Goal: Task Accomplishment & Management: Complete application form

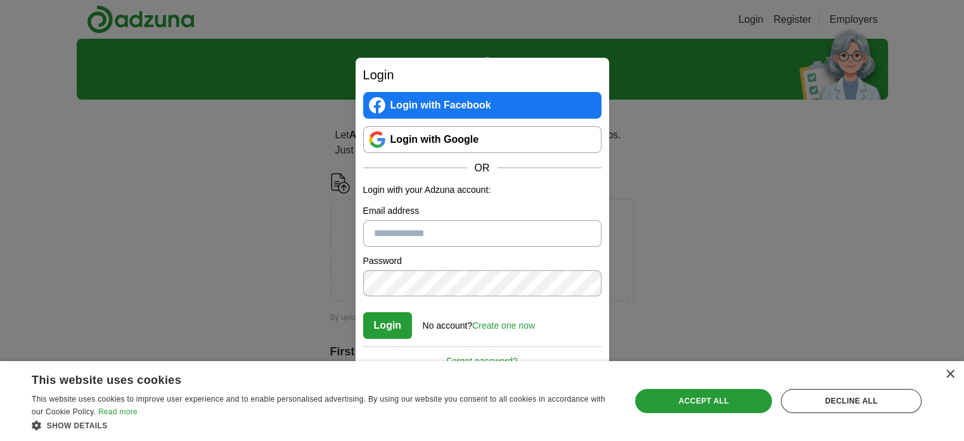
click at [457, 140] on link "Login with Google" at bounding box center [482, 139] width 238 height 27
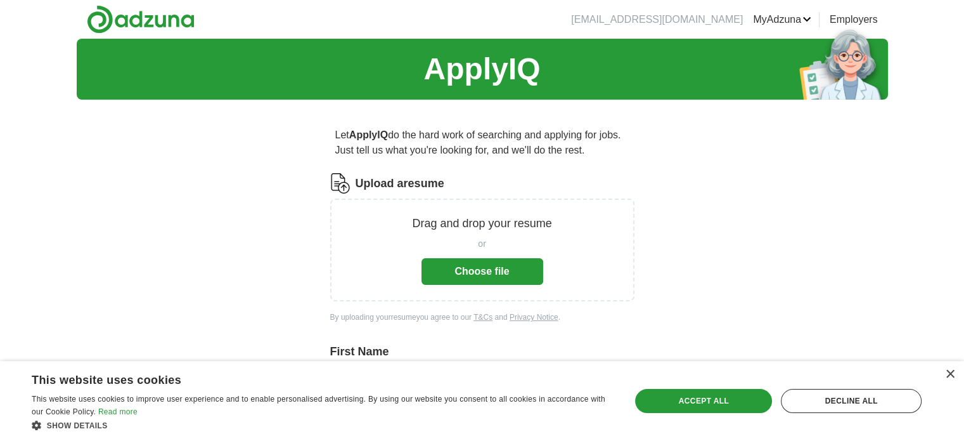
click at [474, 271] on button "Choose file" at bounding box center [483, 271] width 122 height 27
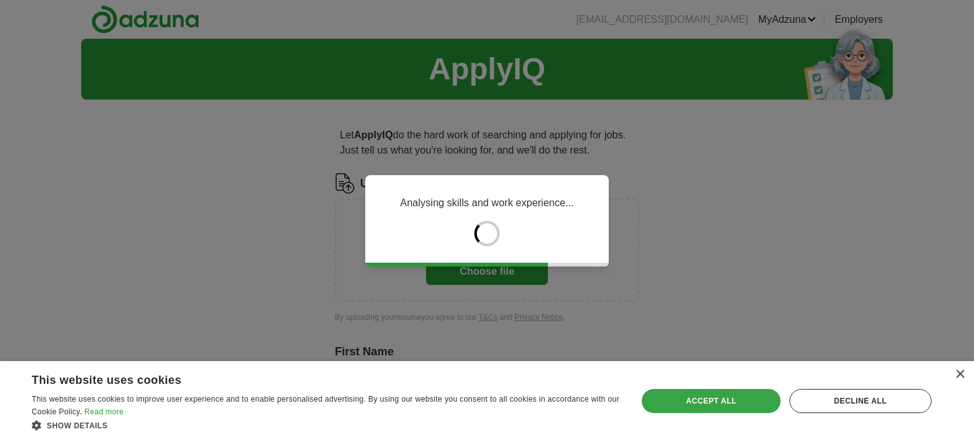
click at [764, 413] on div "Accept all" at bounding box center [711, 401] width 138 height 24
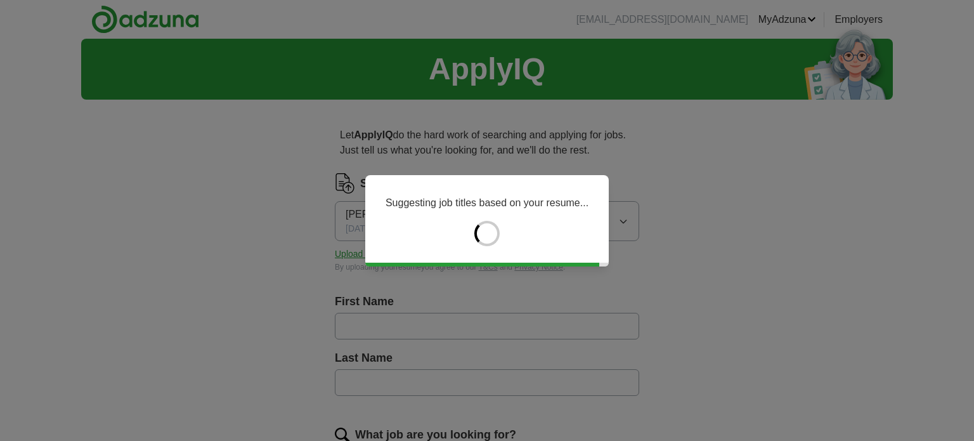
type input "*****"
type input "********"
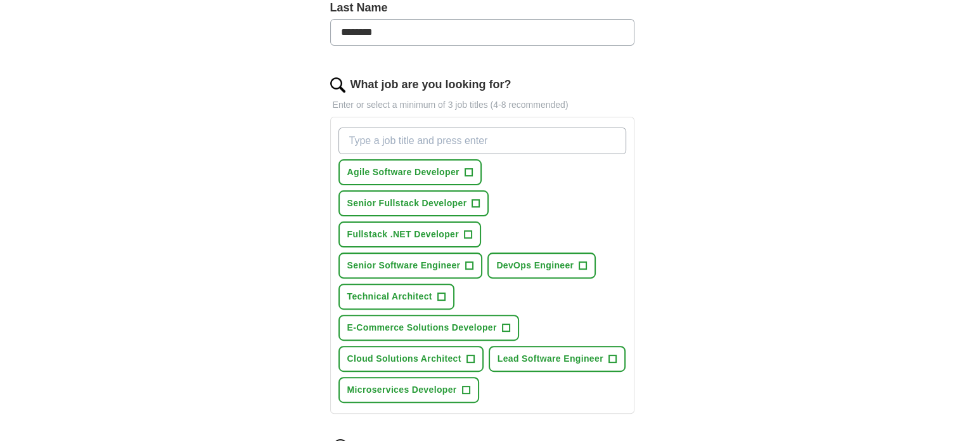
scroll to position [368, 0]
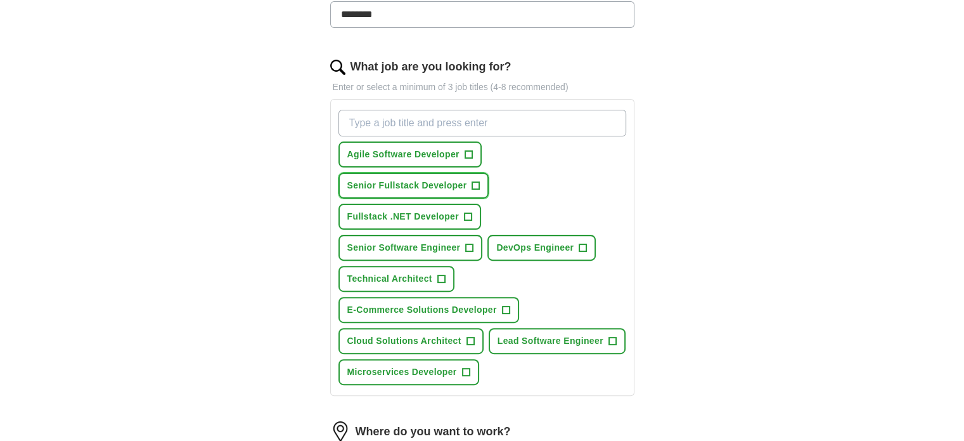
click at [433, 183] on span "Senior Fullstack Developer" at bounding box center [407, 185] width 120 height 13
click at [424, 217] on span "Fullstack .NET Developer" at bounding box center [403, 216] width 112 height 13
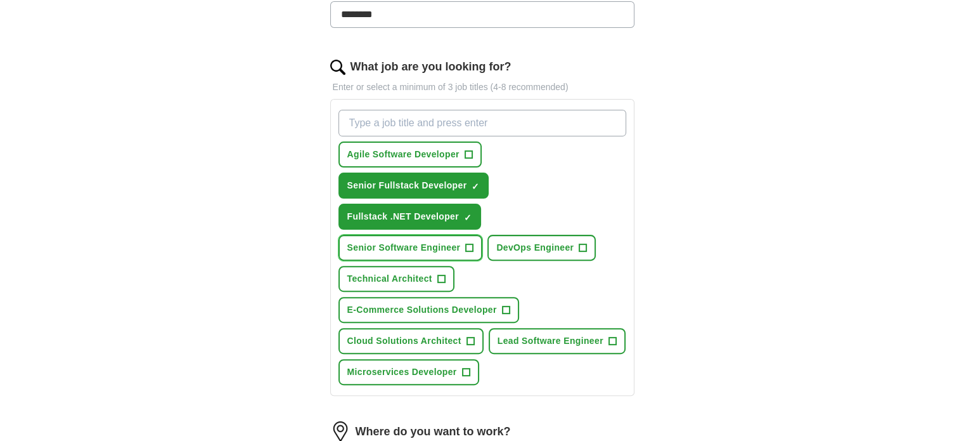
click at [418, 243] on span "Senior Software Engineer" at bounding box center [403, 247] width 113 height 13
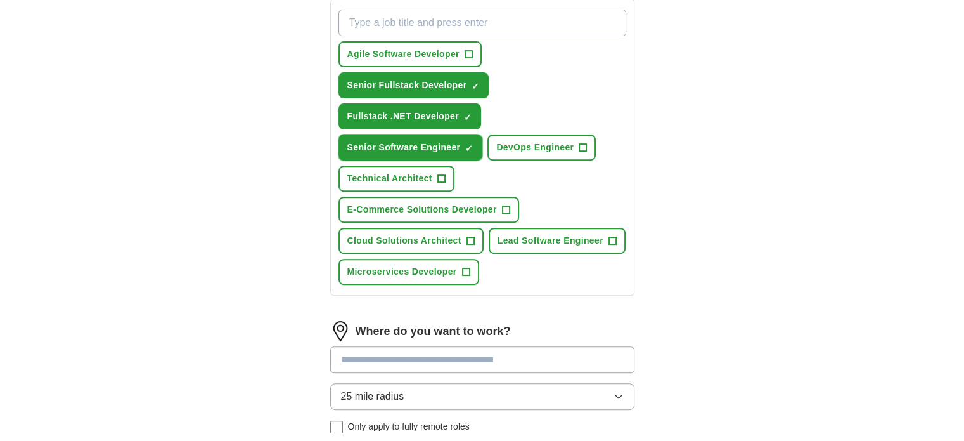
scroll to position [469, 0]
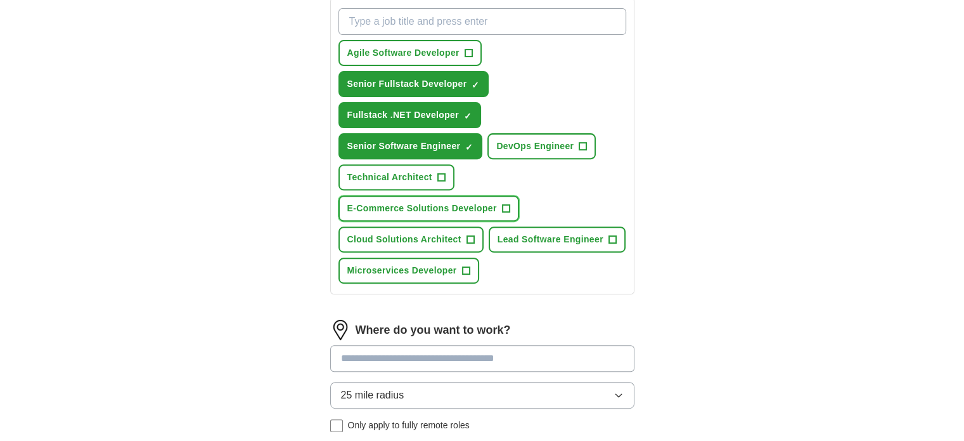
click at [437, 202] on span "E-Commerce Solutions Developer" at bounding box center [422, 208] width 150 height 13
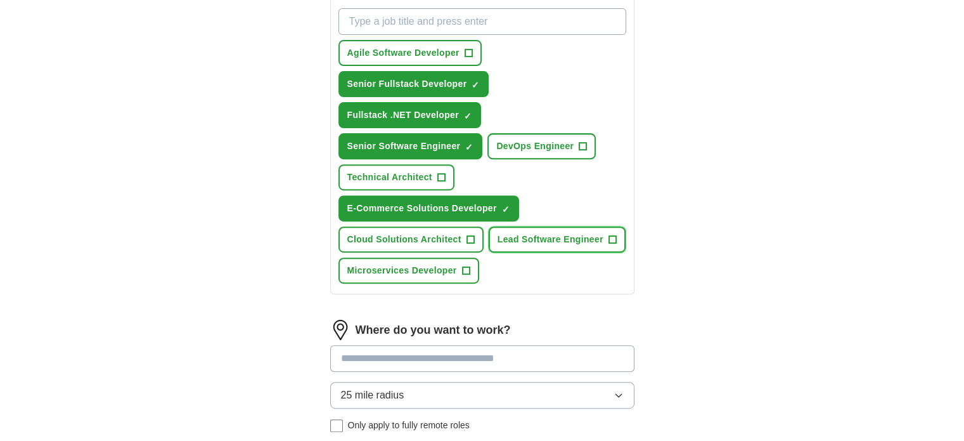
click at [560, 240] on span "Lead Software Engineer" at bounding box center [551, 239] width 106 height 13
click at [427, 269] on span "Microservices Developer" at bounding box center [402, 270] width 110 height 13
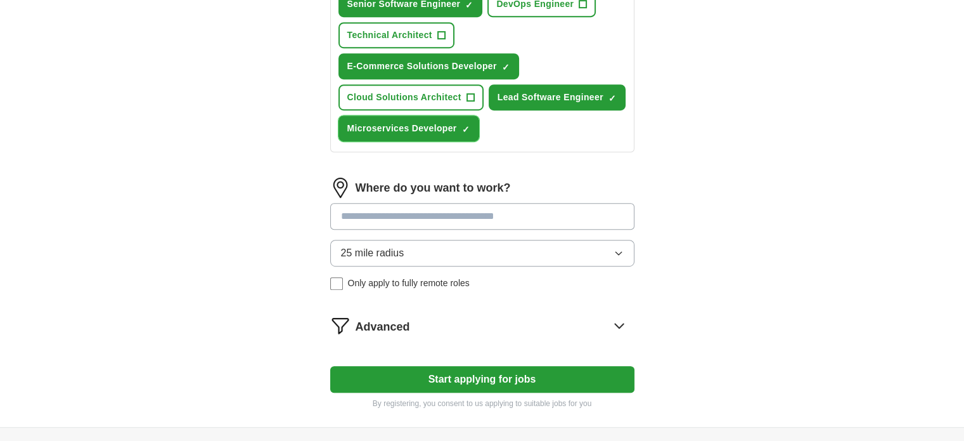
scroll to position [612, 0]
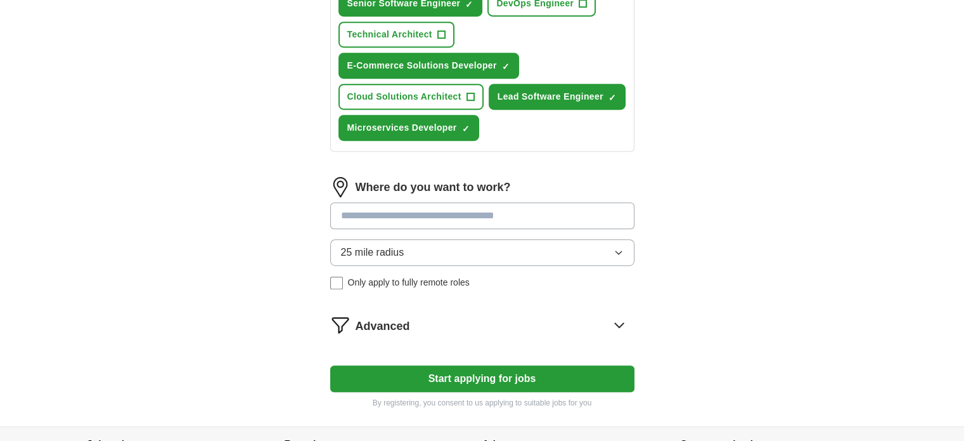
click at [558, 208] on input at bounding box center [482, 215] width 304 height 27
type input "*"
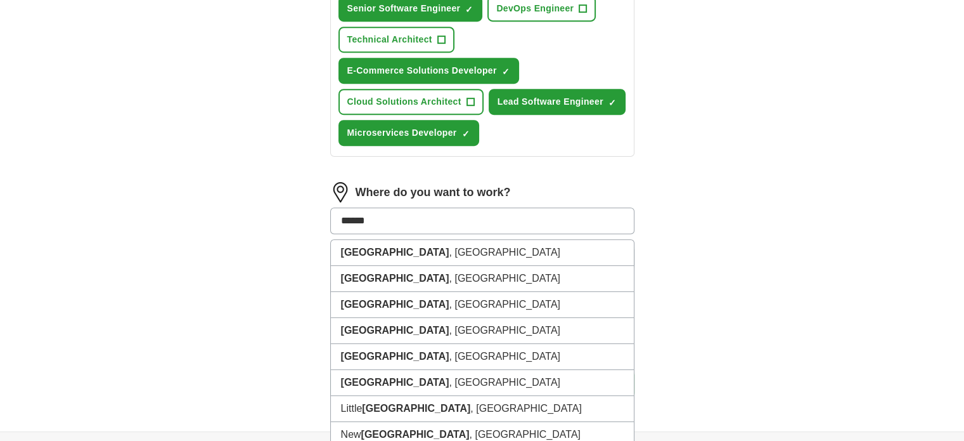
scroll to position [610, 0]
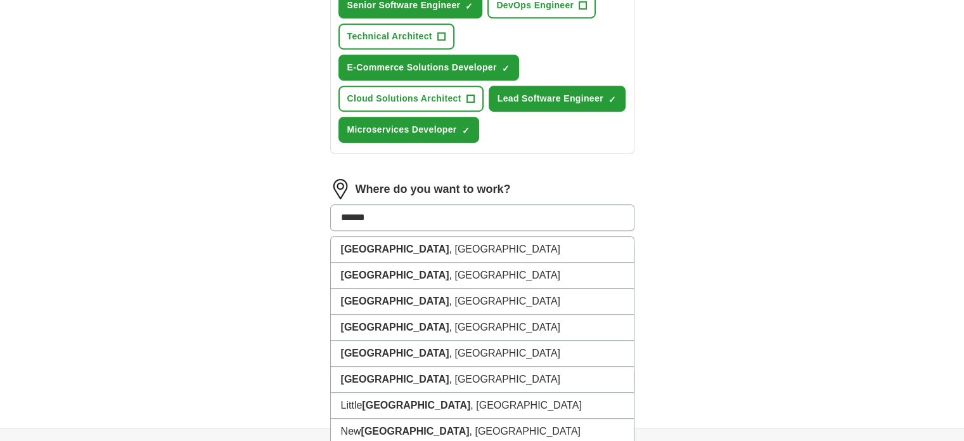
type input "******"
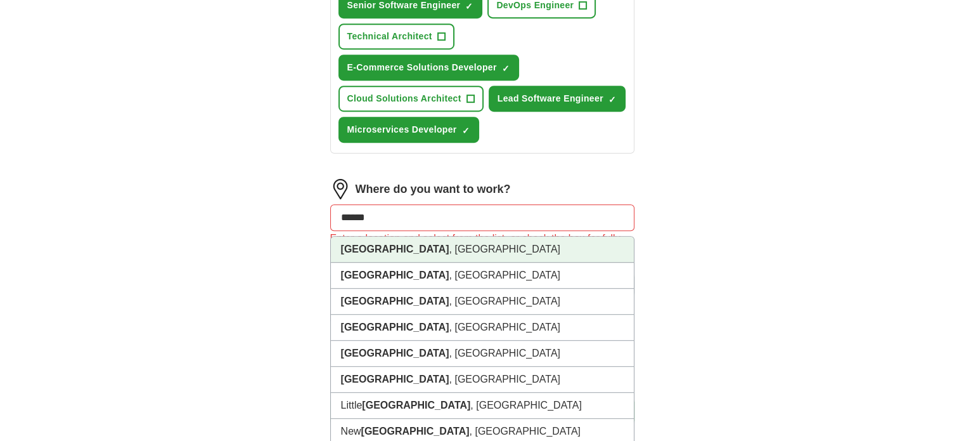
click at [401, 242] on li "London , CA" at bounding box center [482, 249] width 303 height 26
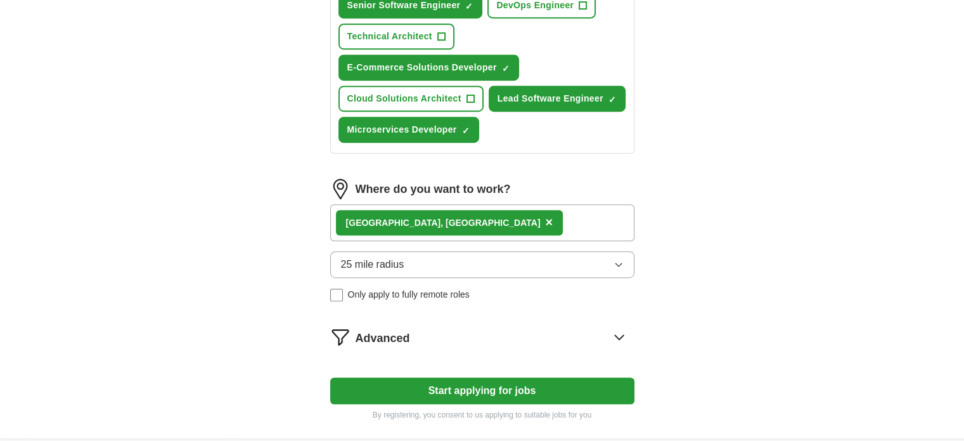
click at [432, 217] on div "London , CA ×" at bounding box center [482, 222] width 304 height 37
click at [452, 210] on div "London , CA ×" at bounding box center [482, 222] width 304 height 37
click at [429, 259] on button "25 mile radius" at bounding box center [482, 264] width 304 height 27
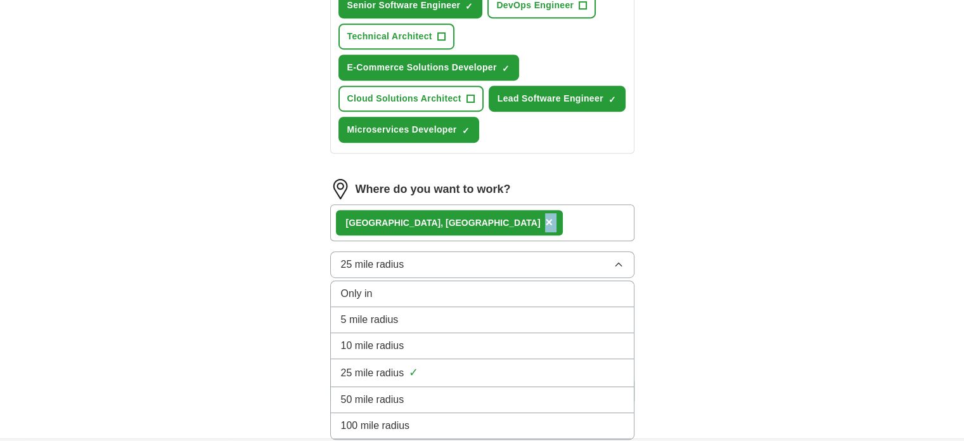
click at [466, 225] on div "London , CA ×" at bounding box center [482, 222] width 304 height 37
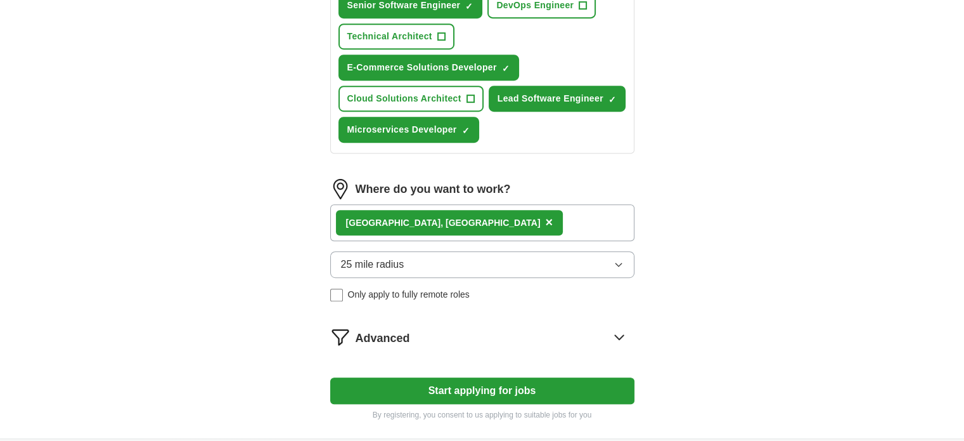
click at [434, 269] on button "25 mile radius" at bounding box center [482, 264] width 304 height 27
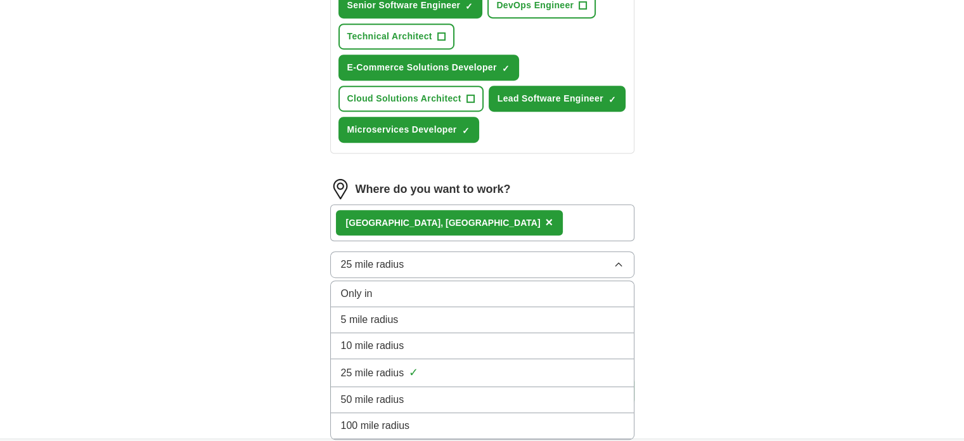
click at [394, 418] on span "100 mile radius" at bounding box center [375, 425] width 69 height 15
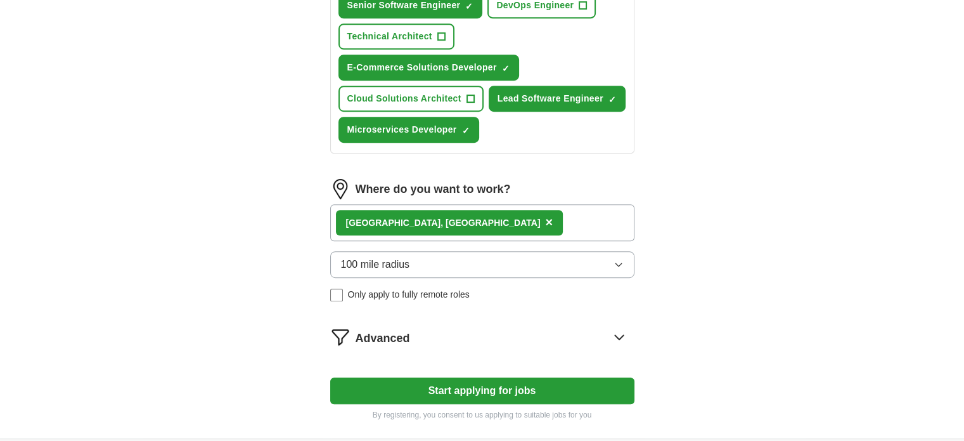
click at [482, 210] on div "London , CA ×" at bounding box center [482, 222] width 304 height 37
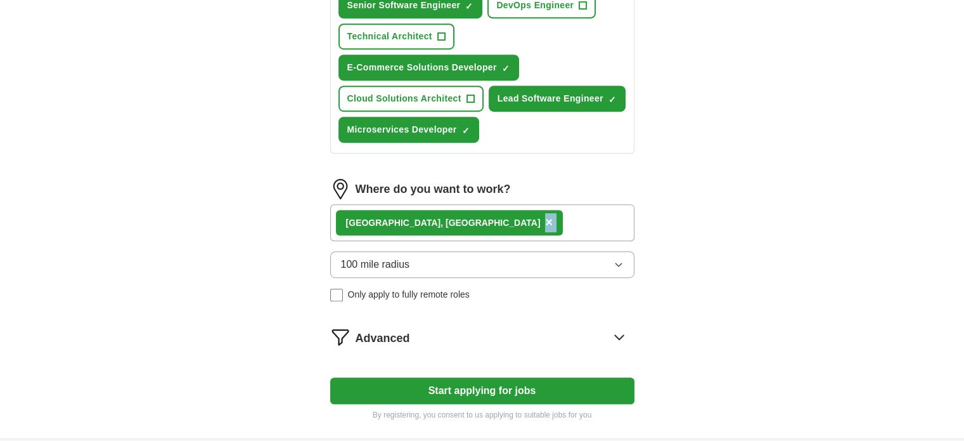
click at [482, 210] on div "London , CA ×" at bounding box center [482, 222] width 304 height 37
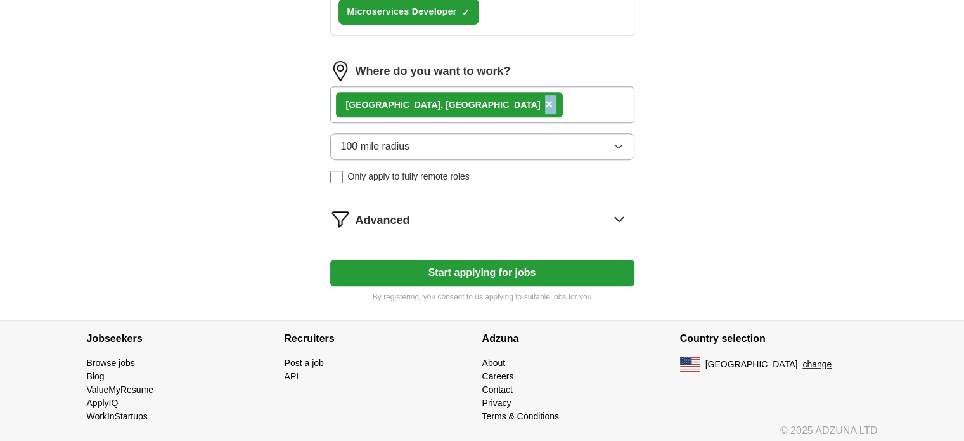
scroll to position [729, 0]
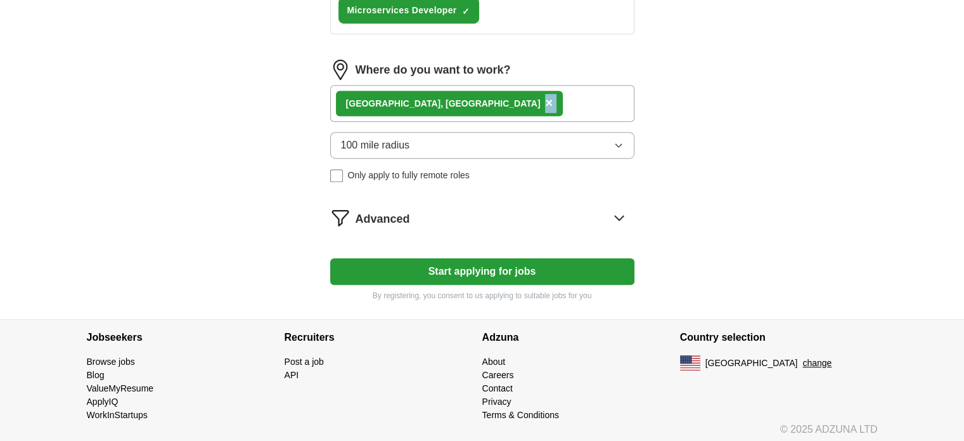
click at [508, 268] on button "Start applying for jobs" at bounding box center [482, 271] width 304 height 27
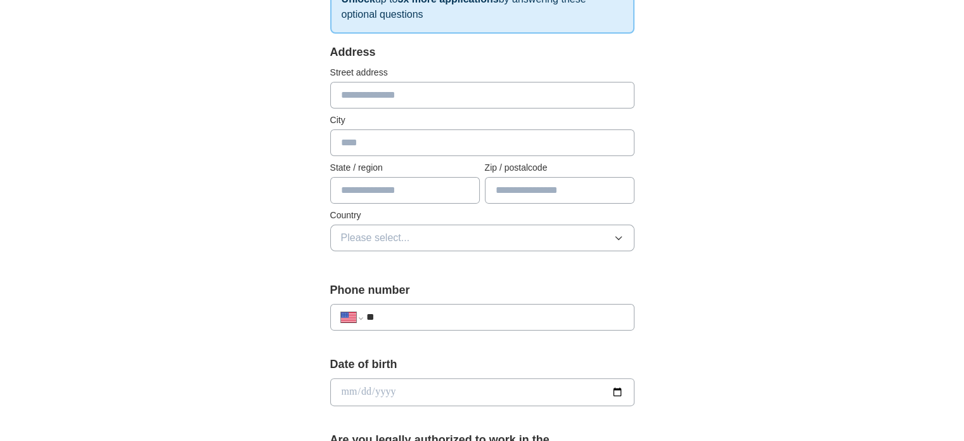
scroll to position [238, 0]
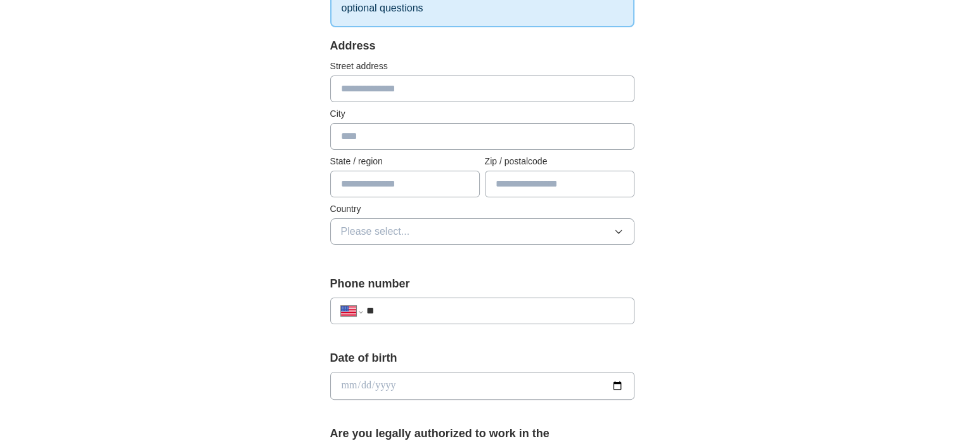
click at [438, 306] on input "**" at bounding box center [494, 310] width 257 height 15
click at [354, 309] on select "**********" at bounding box center [352, 310] width 22 height 15
select select "**"
click at [341, 303] on select "**********" at bounding box center [352, 310] width 22 height 15
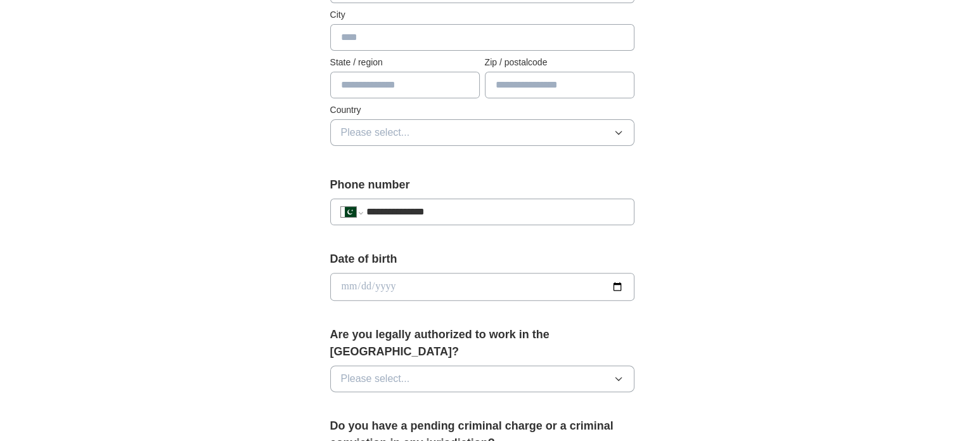
scroll to position [448, 0]
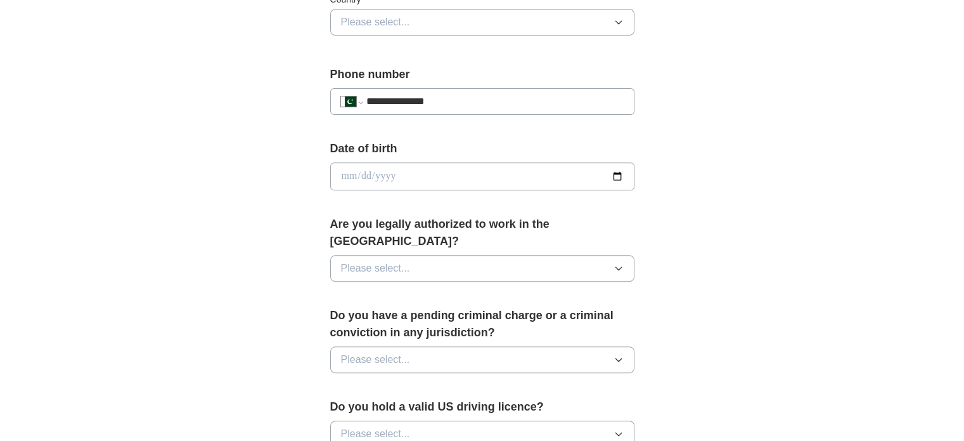
type input "**********"
click at [614, 172] on input "date" at bounding box center [482, 176] width 304 height 28
type input "**********"
click at [451, 255] on button "Please select..." at bounding box center [482, 268] width 304 height 27
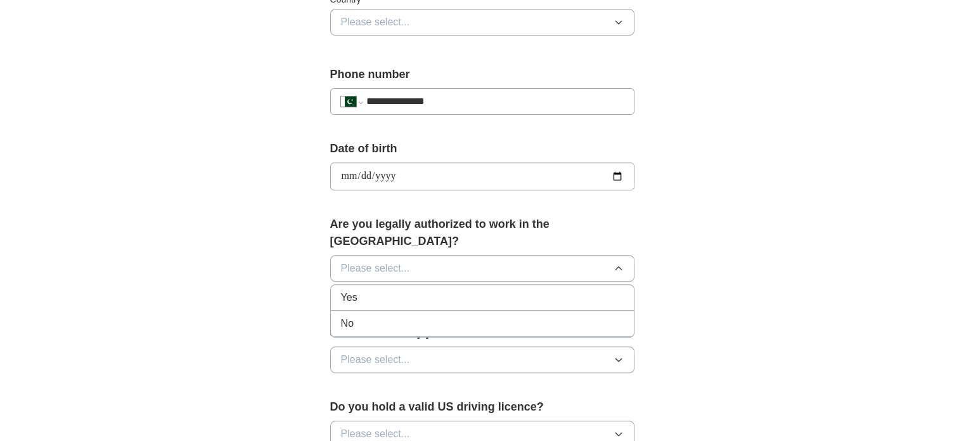
click at [406, 316] on div "No" at bounding box center [482, 323] width 283 height 15
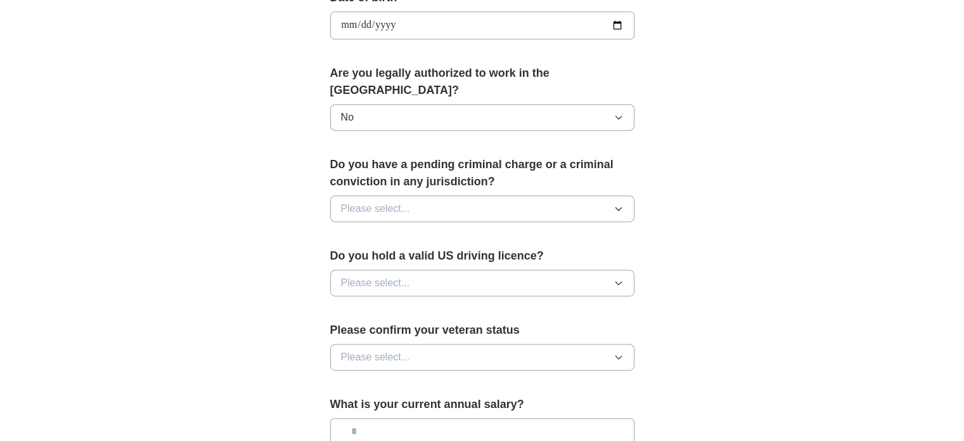
scroll to position [602, 0]
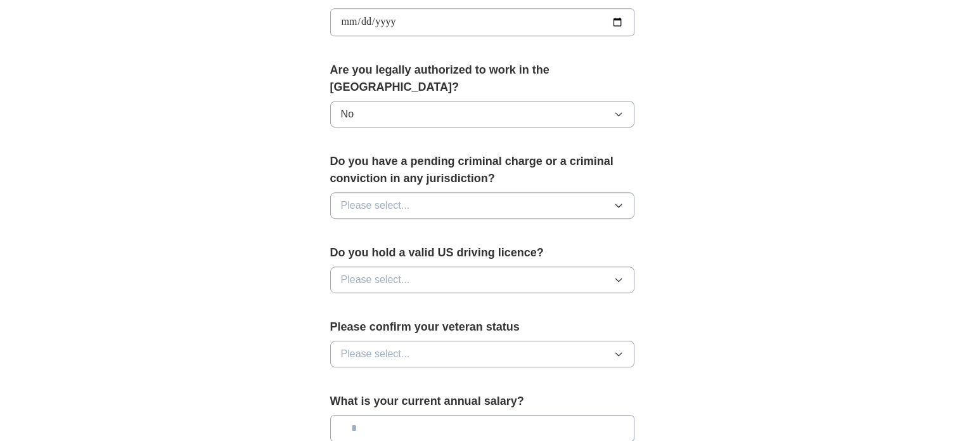
click at [517, 192] on button "Please select..." at bounding box center [482, 205] width 304 height 27
click at [419, 253] on div "No" at bounding box center [482, 260] width 283 height 15
click at [419, 266] on button "Please select..." at bounding box center [482, 279] width 304 height 27
click at [404, 272] on span "Please select..." at bounding box center [375, 279] width 69 height 15
click at [398, 272] on span "Please select..." at bounding box center [375, 279] width 69 height 15
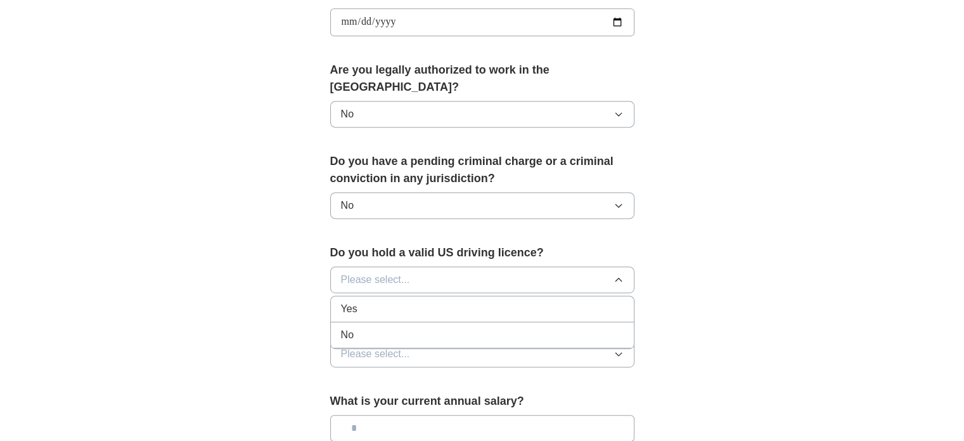
click at [384, 327] on div "No" at bounding box center [482, 334] width 283 height 15
click at [384, 346] on span "Please select..." at bounding box center [375, 353] width 69 height 15
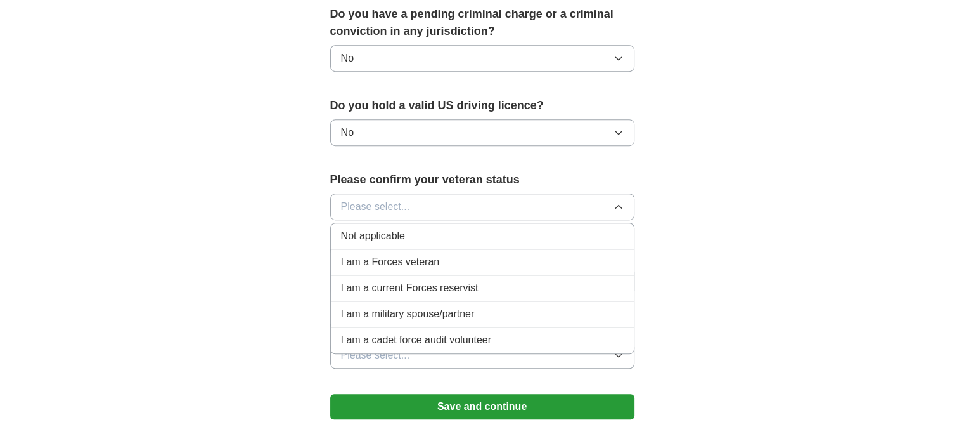
scroll to position [751, 0]
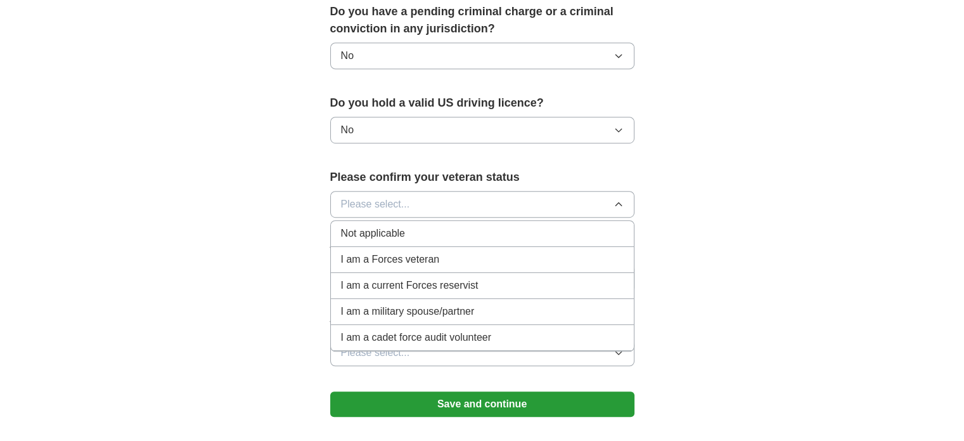
click at [393, 226] on span "Not applicable" at bounding box center [373, 233] width 64 height 15
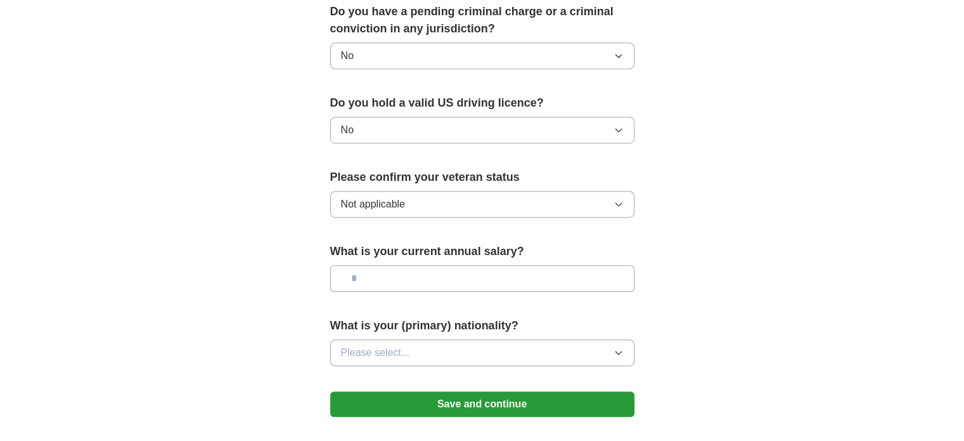
click at [390, 265] on input "text" at bounding box center [482, 278] width 304 height 27
type input "*******"
click at [403, 345] on span "Please select..." at bounding box center [375, 352] width 69 height 15
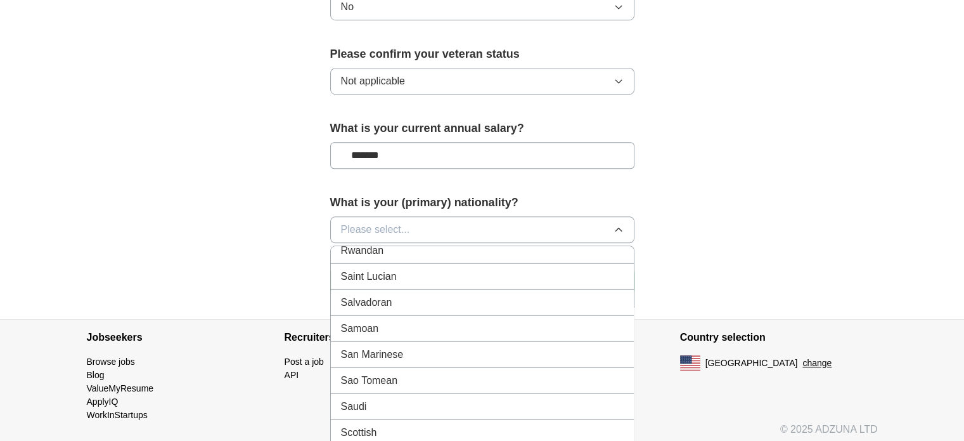
scroll to position [3826, 0]
click at [406, 222] on span "Please select..." at bounding box center [375, 229] width 69 height 15
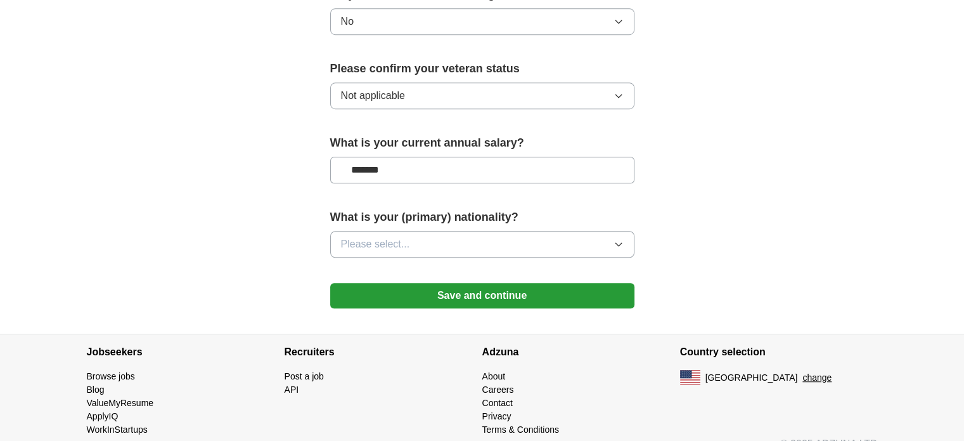
click at [410, 231] on button "Please select..." at bounding box center [482, 244] width 304 height 27
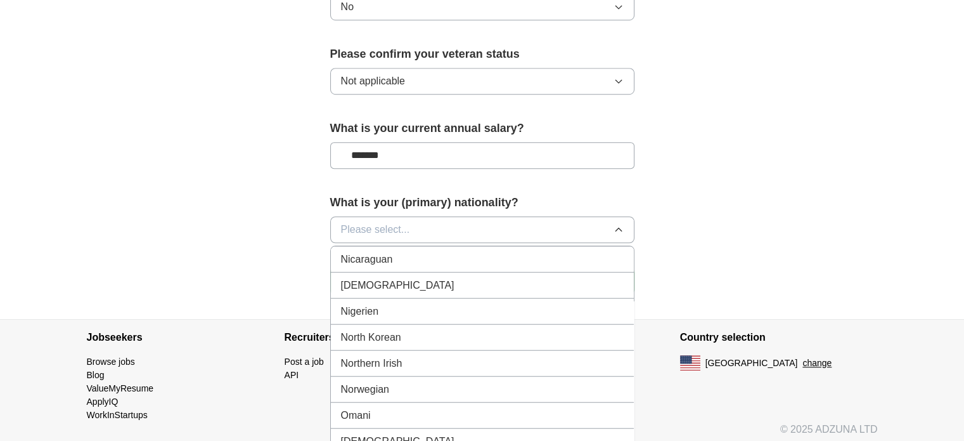
scroll to position [3327, 0]
click at [363, 433] on span "Pakistani" at bounding box center [397, 440] width 113 height 15
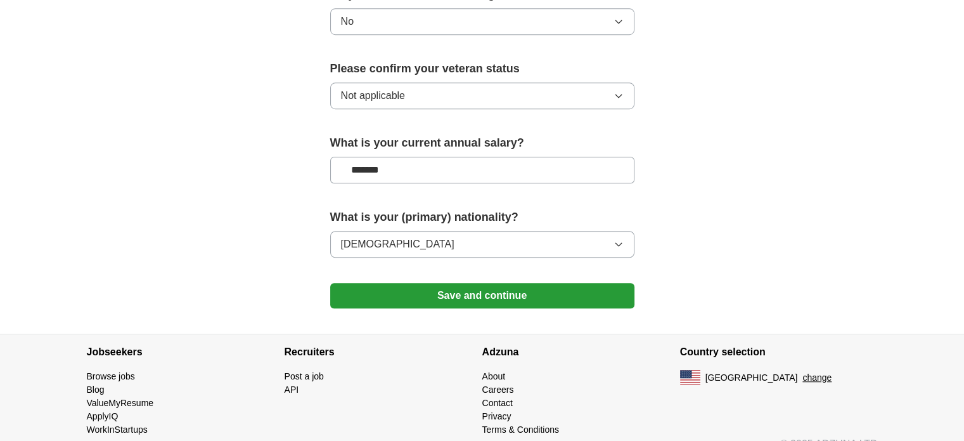
click at [434, 283] on button "Save and continue" at bounding box center [482, 295] width 304 height 25
